Goal: Task Accomplishment & Management: Use online tool/utility

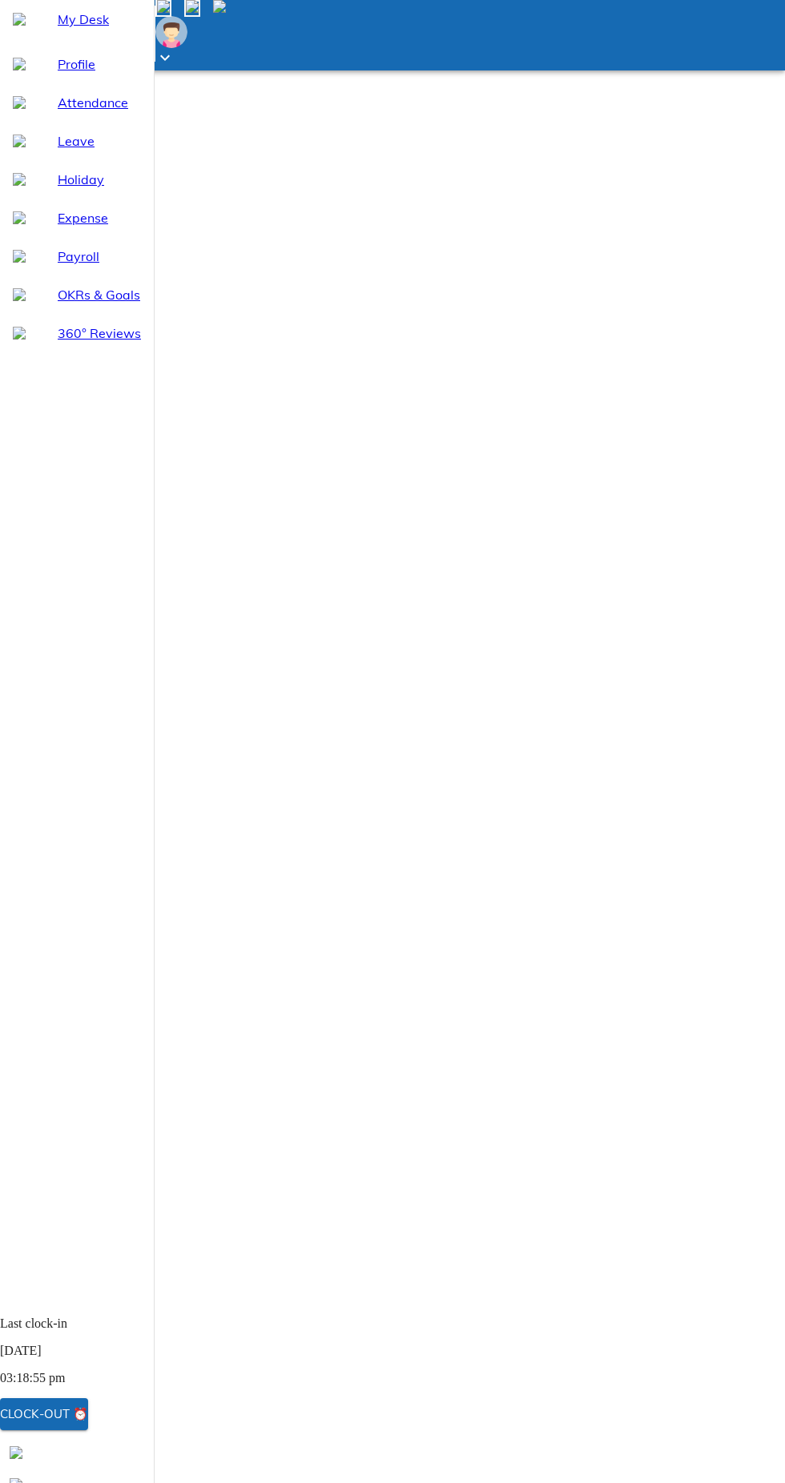
select select "10"
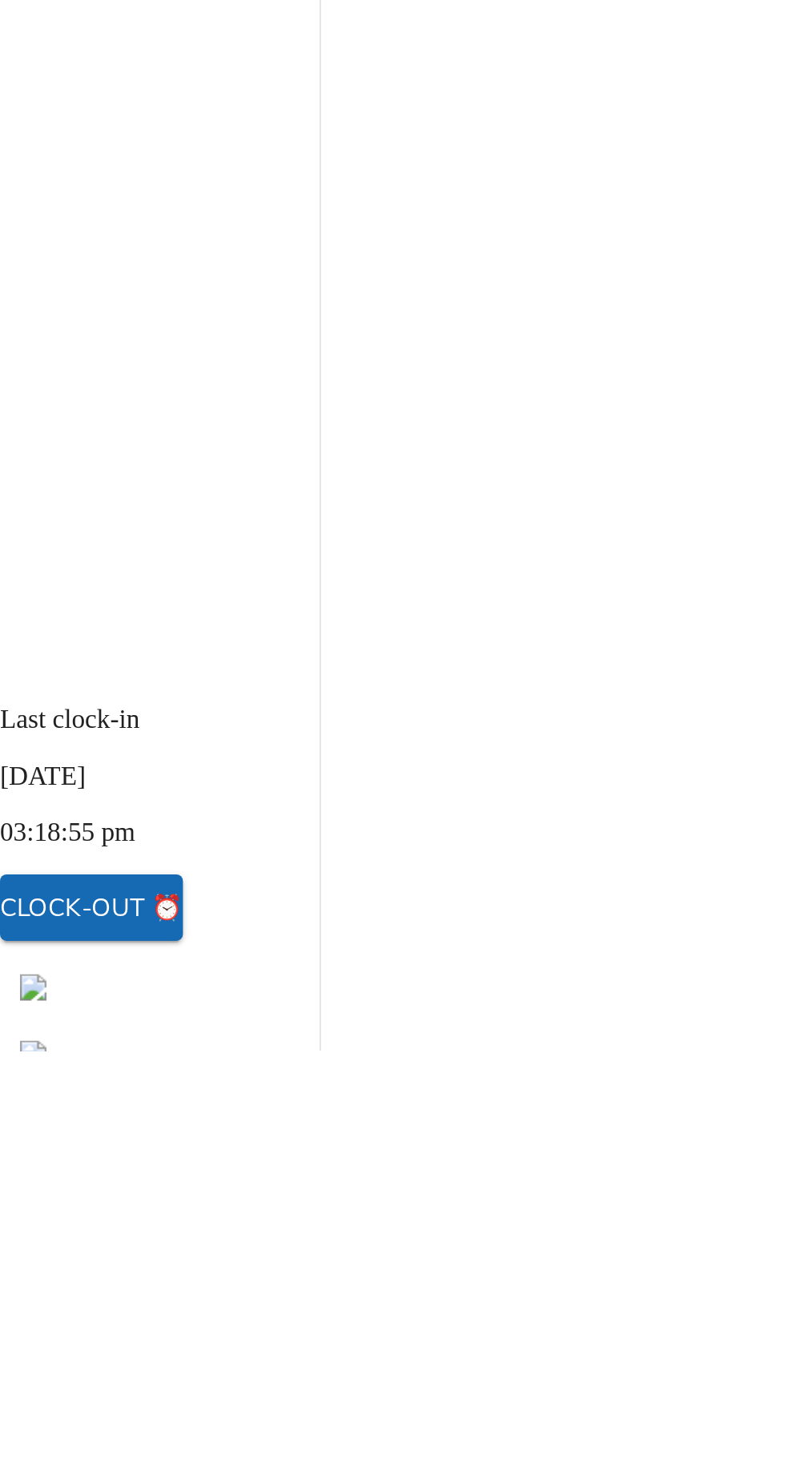
click at [88, 1425] on div "Clock-out ⏰" at bounding box center [44, 1414] width 88 height 21
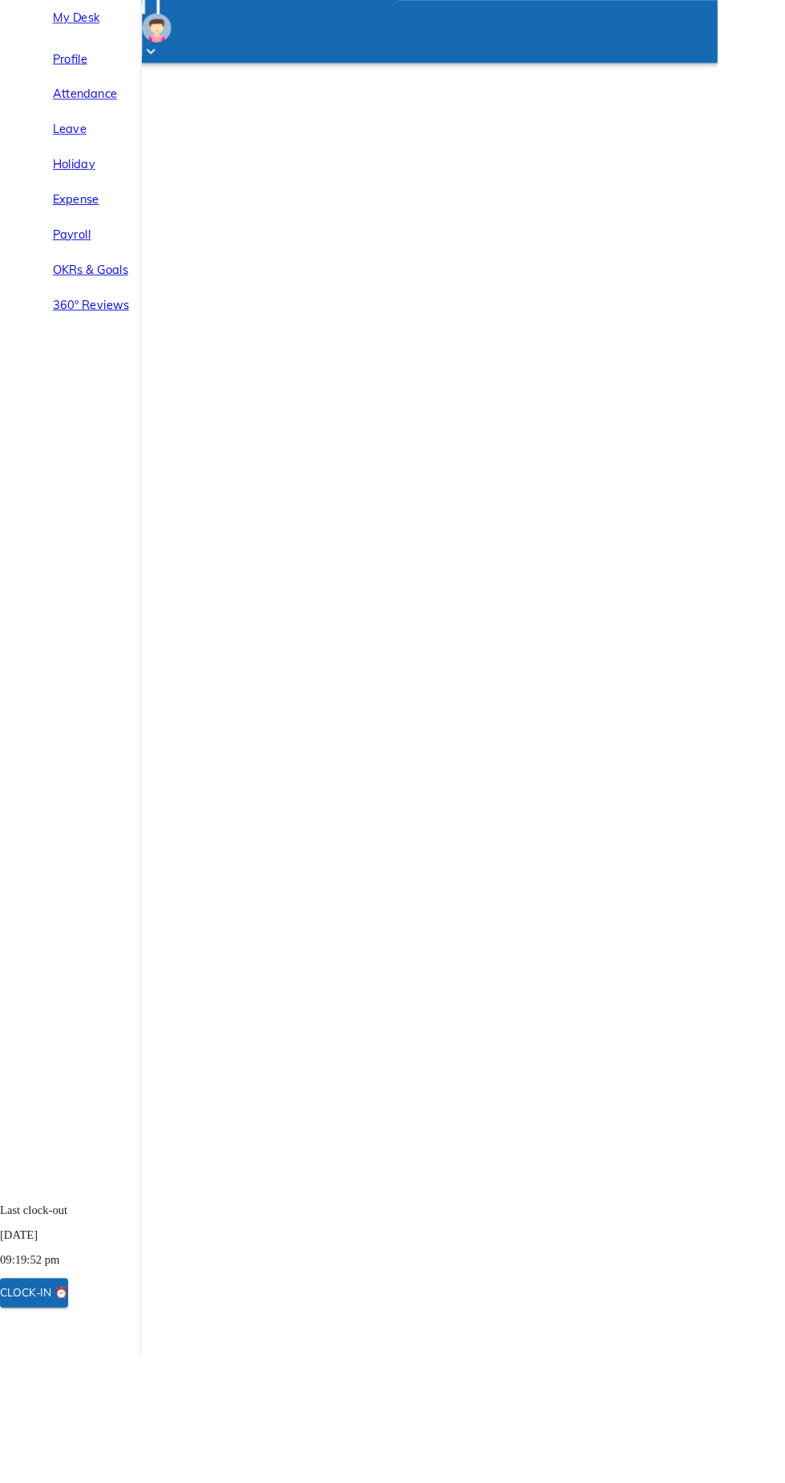
select select "10"
